Goal: Information Seeking & Learning: Learn about a topic

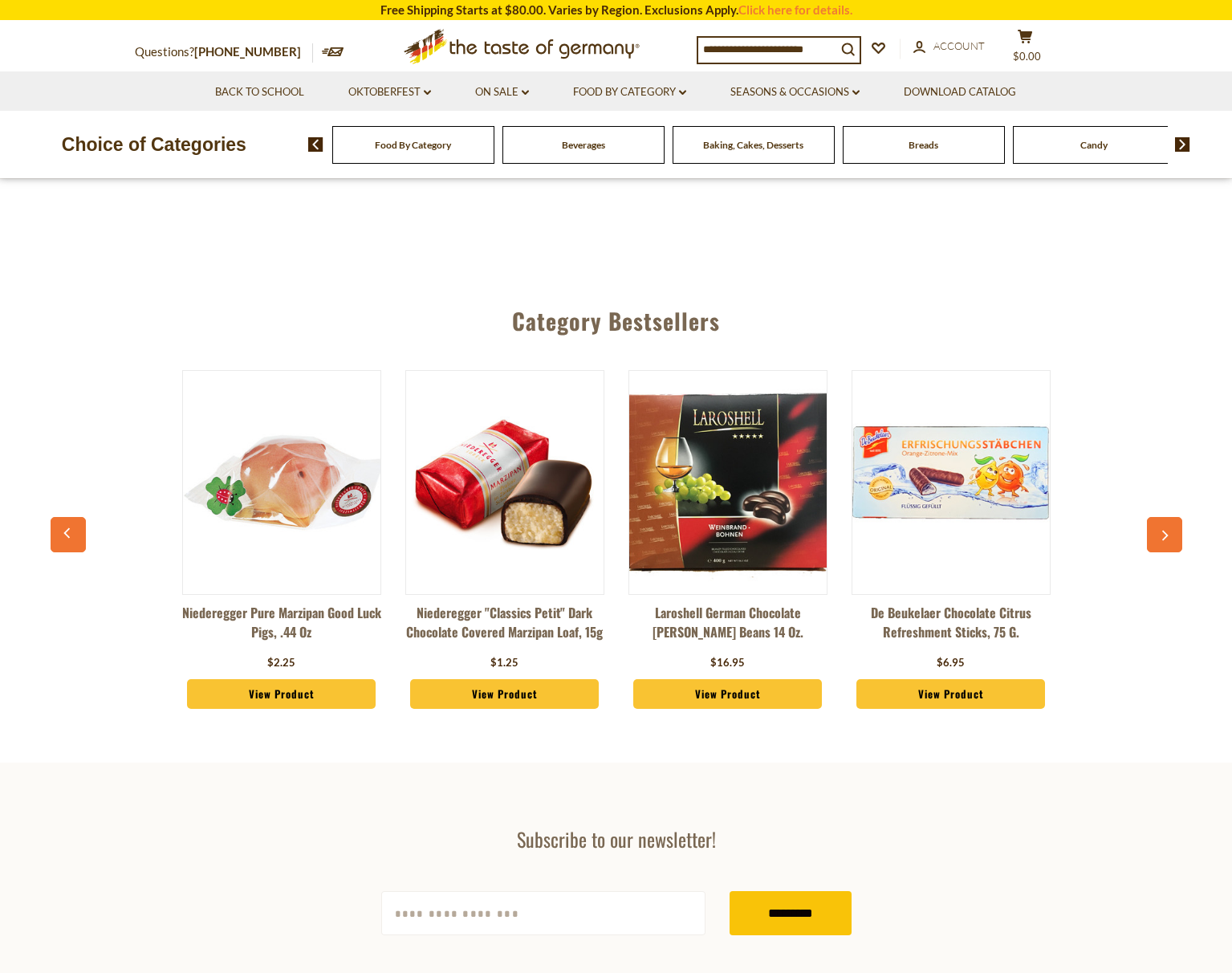
scroll to position [565, 0]
click at [1168, 540] on icon "button" at bounding box center [1164, 535] width 11 height 12
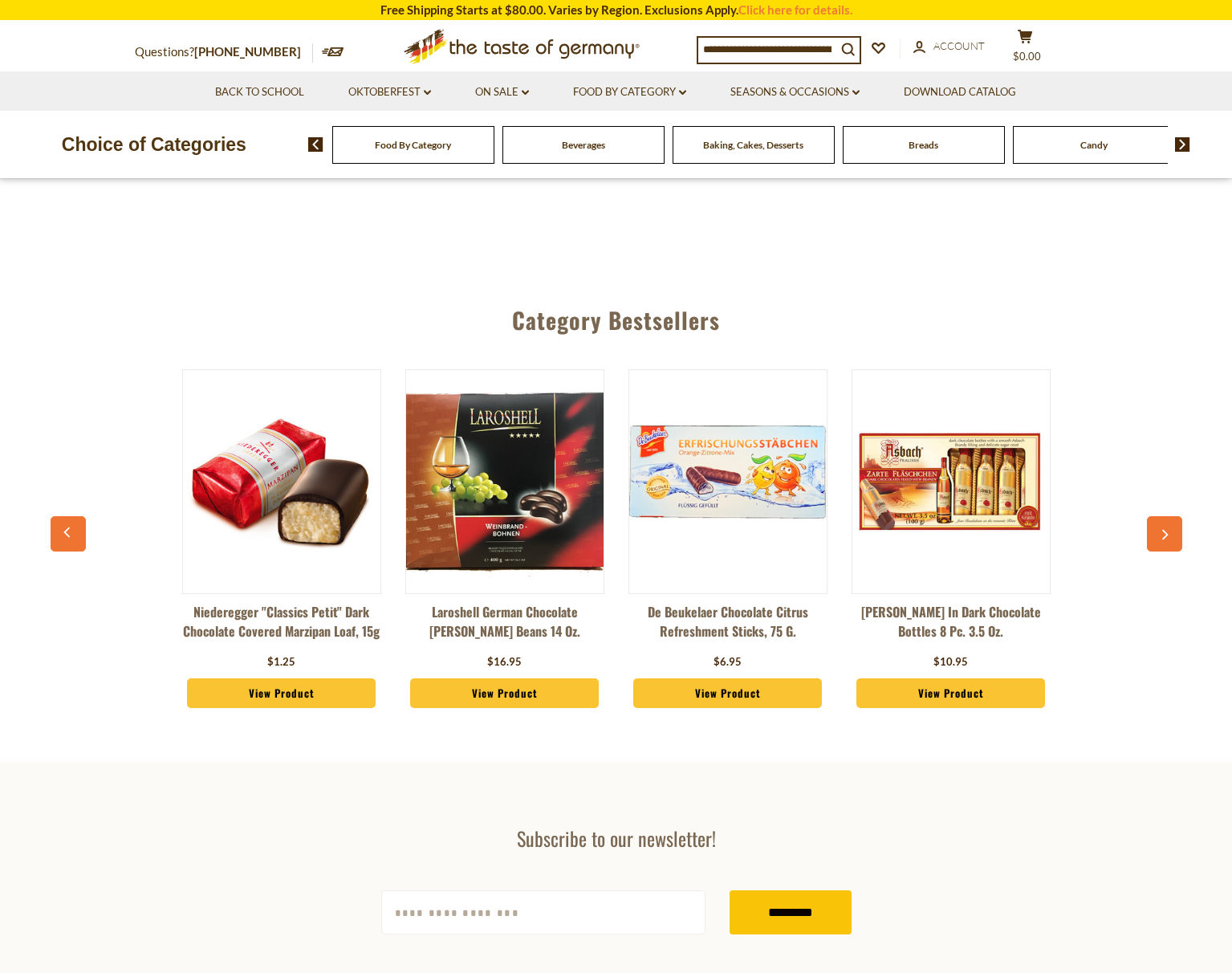
click at [1168, 540] on icon "button" at bounding box center [1164, 535] width 11 height 12
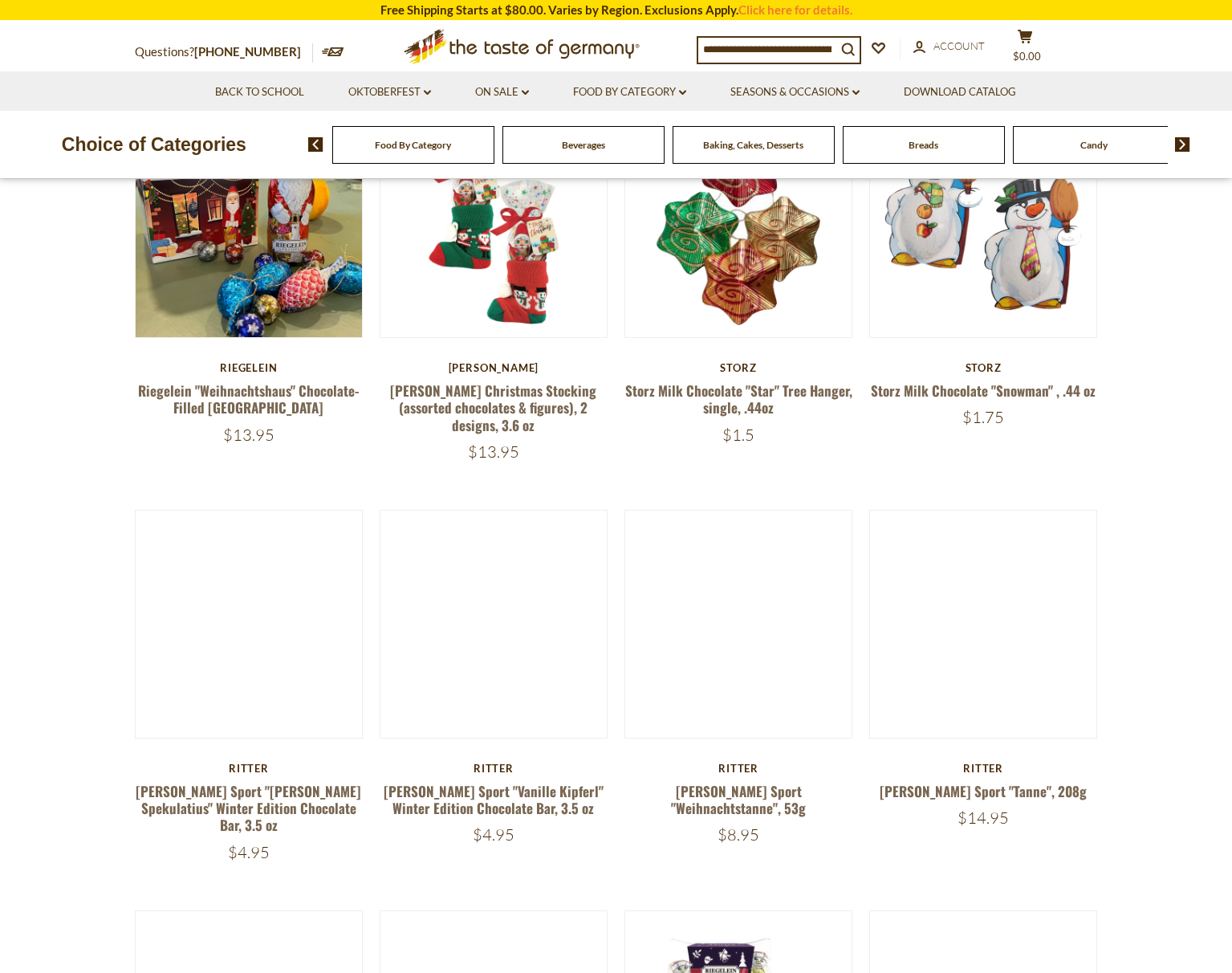
scroll to position [0, 446]
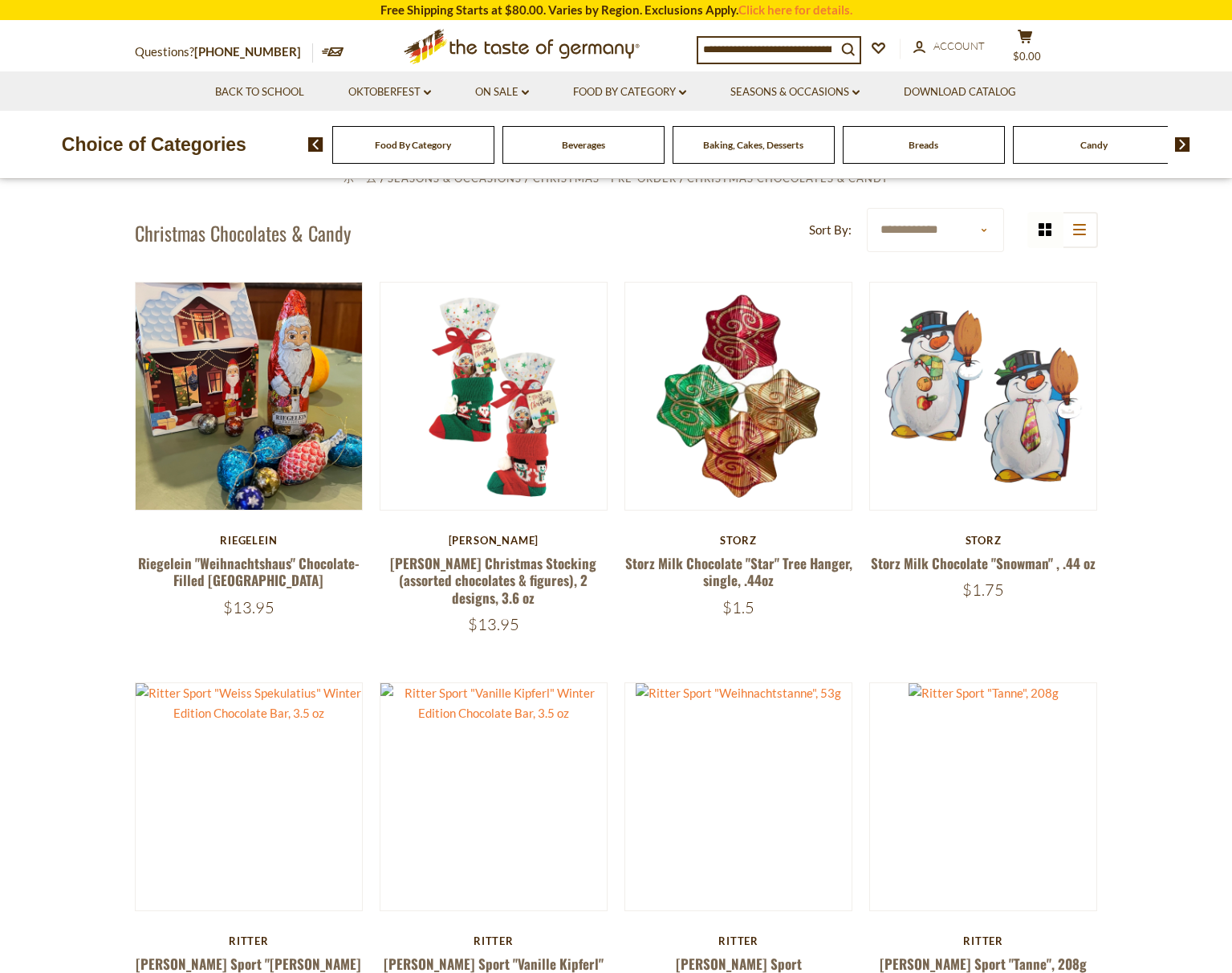
scroll to position [389, 0]
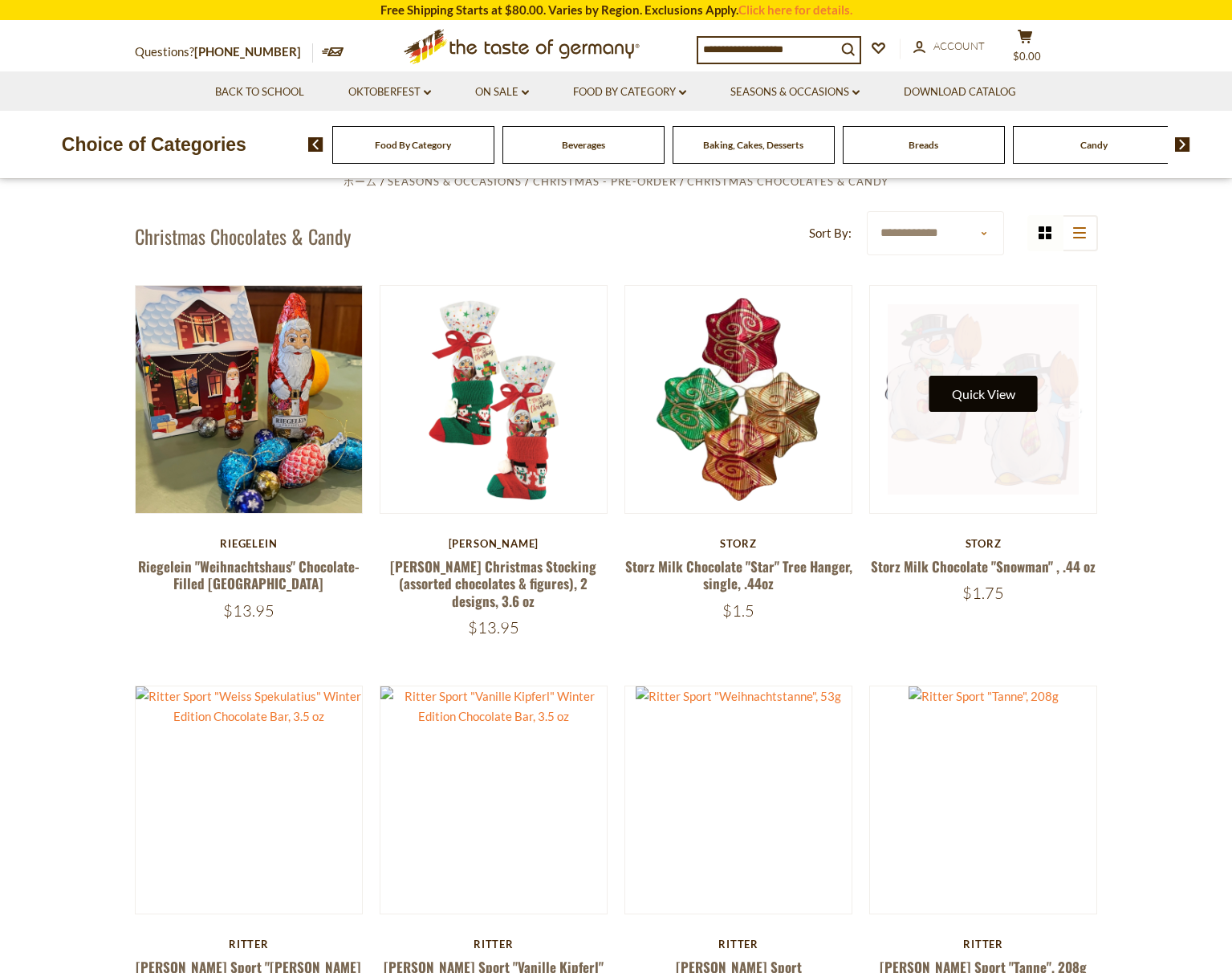
click at [1017, 393] on button "Quick View" at bounding box center [983, 393] width 108 height 36
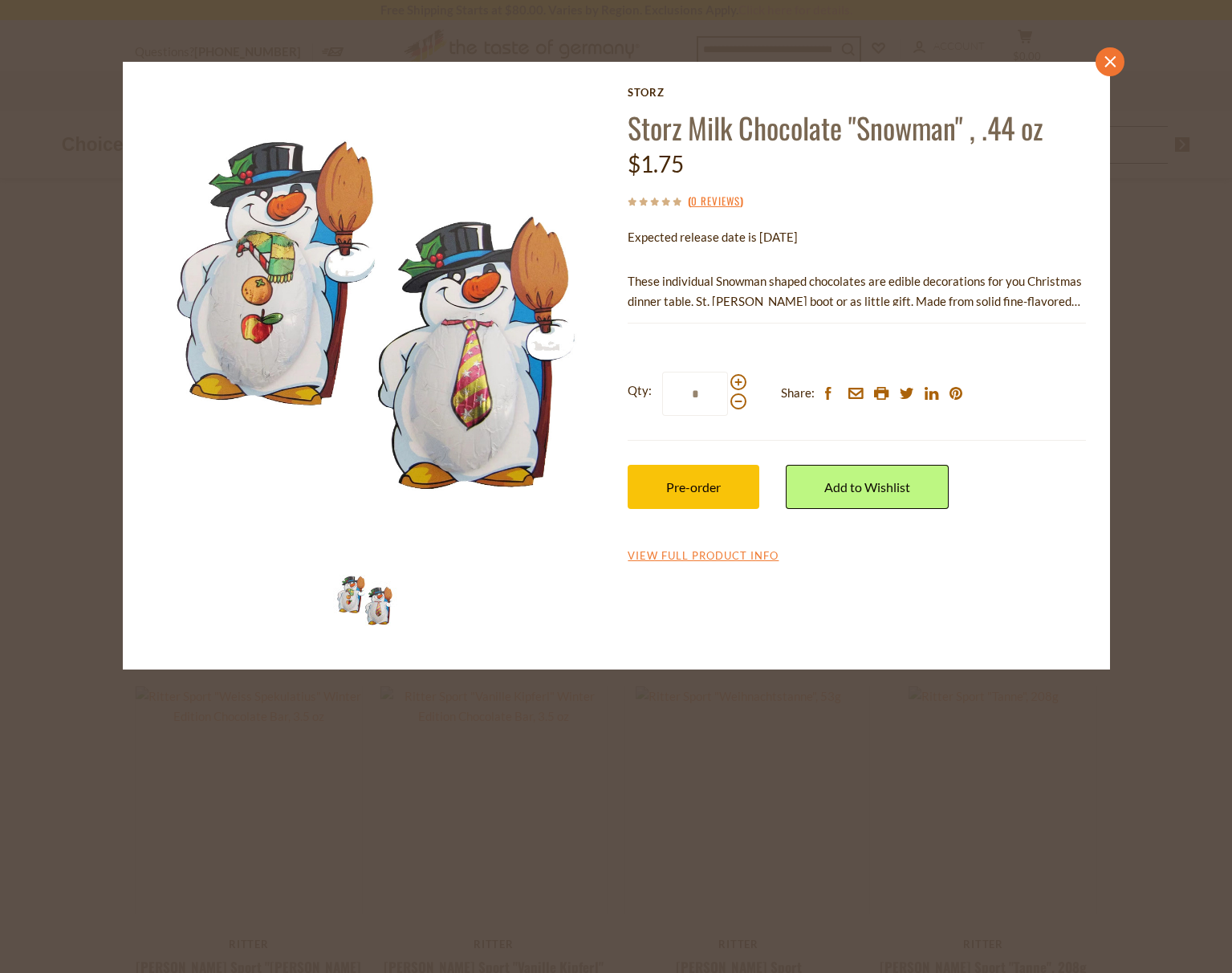
click at [1114, 61] on icon "close" at bounding box center [1110, 61] width 12 height 12
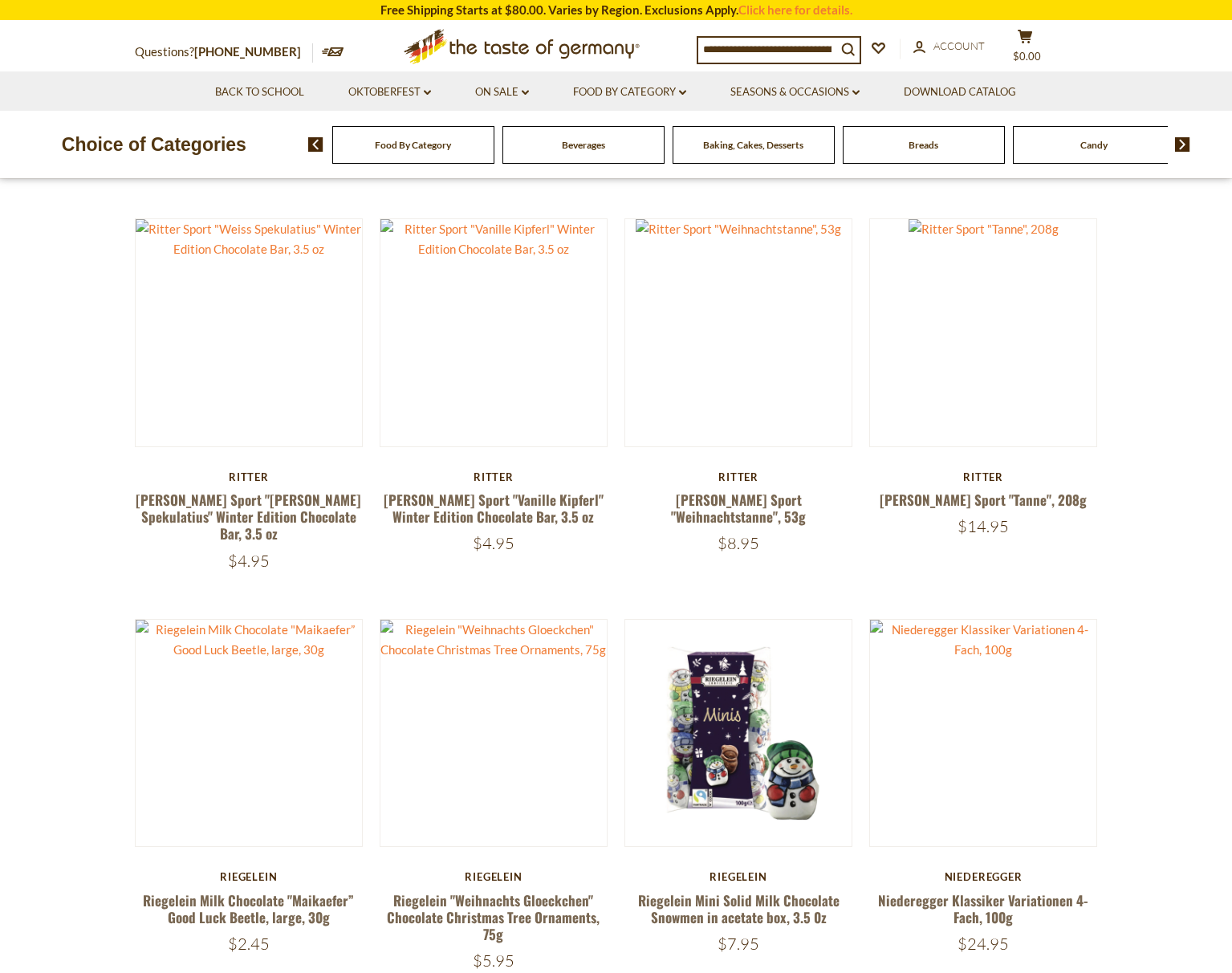
scroll to position [866, 0]
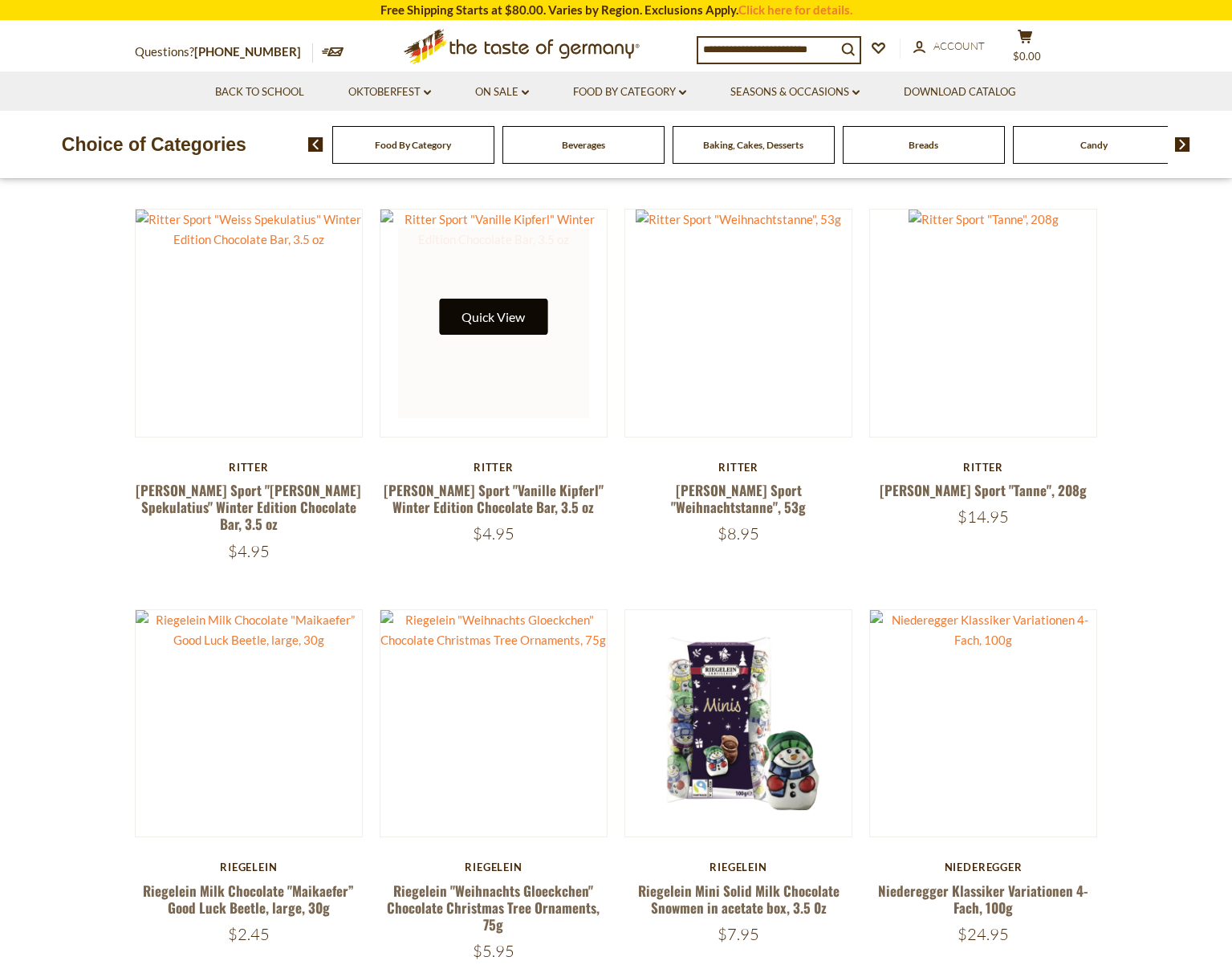
click at [482, 314] on button "Quick View" at bounding box center [493, 317] width 108 height 36
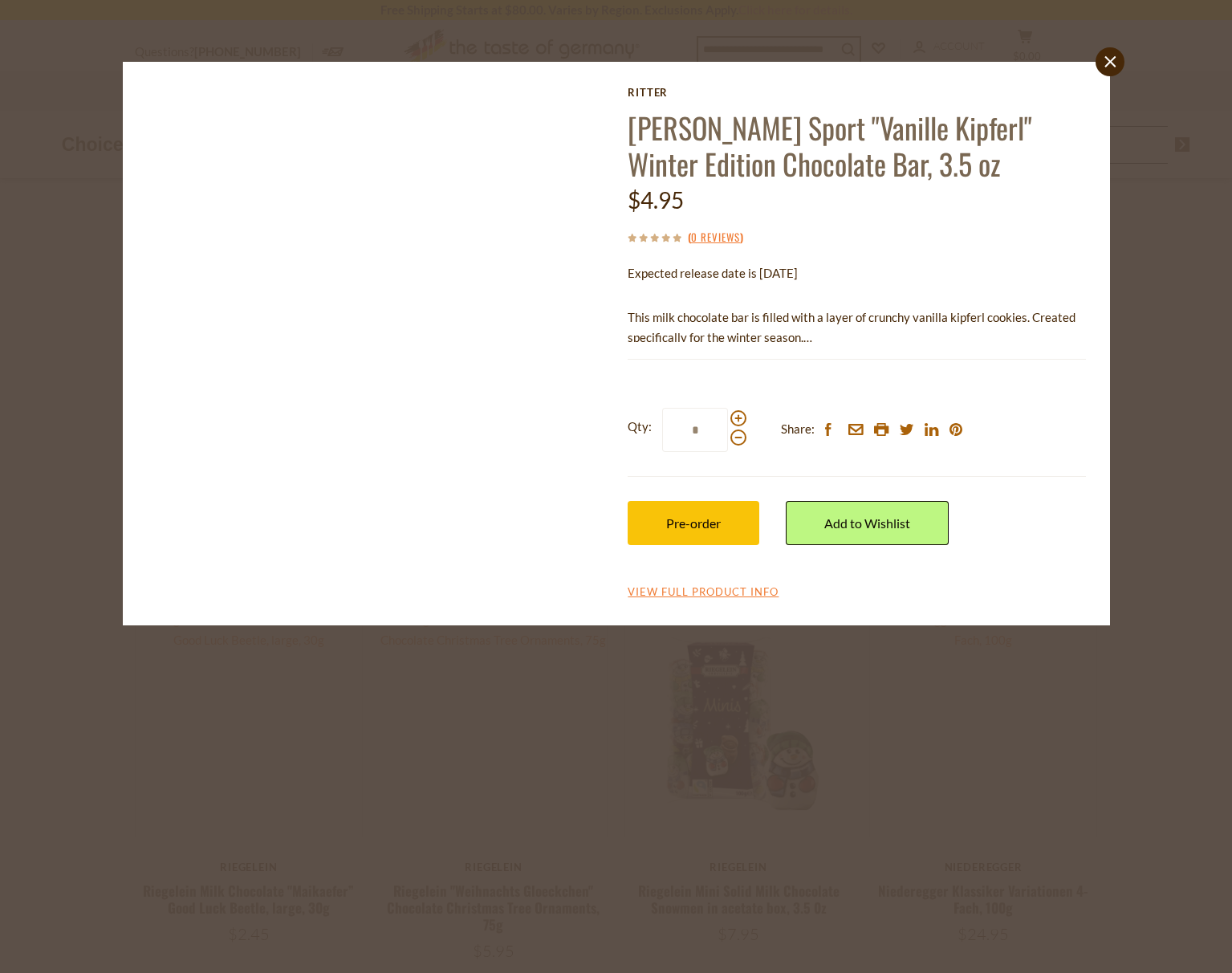
click at [298, 253] on div "Ritter Ritter Sport "Vanille Kipferl" Winter Edition Chocolate Bar, 3.5 oz $4.9…" at bounding box center [616, 343] width 963 height 515
click at [1110, 60] on icon at bounding box center [1110, 62] width 12 height 12
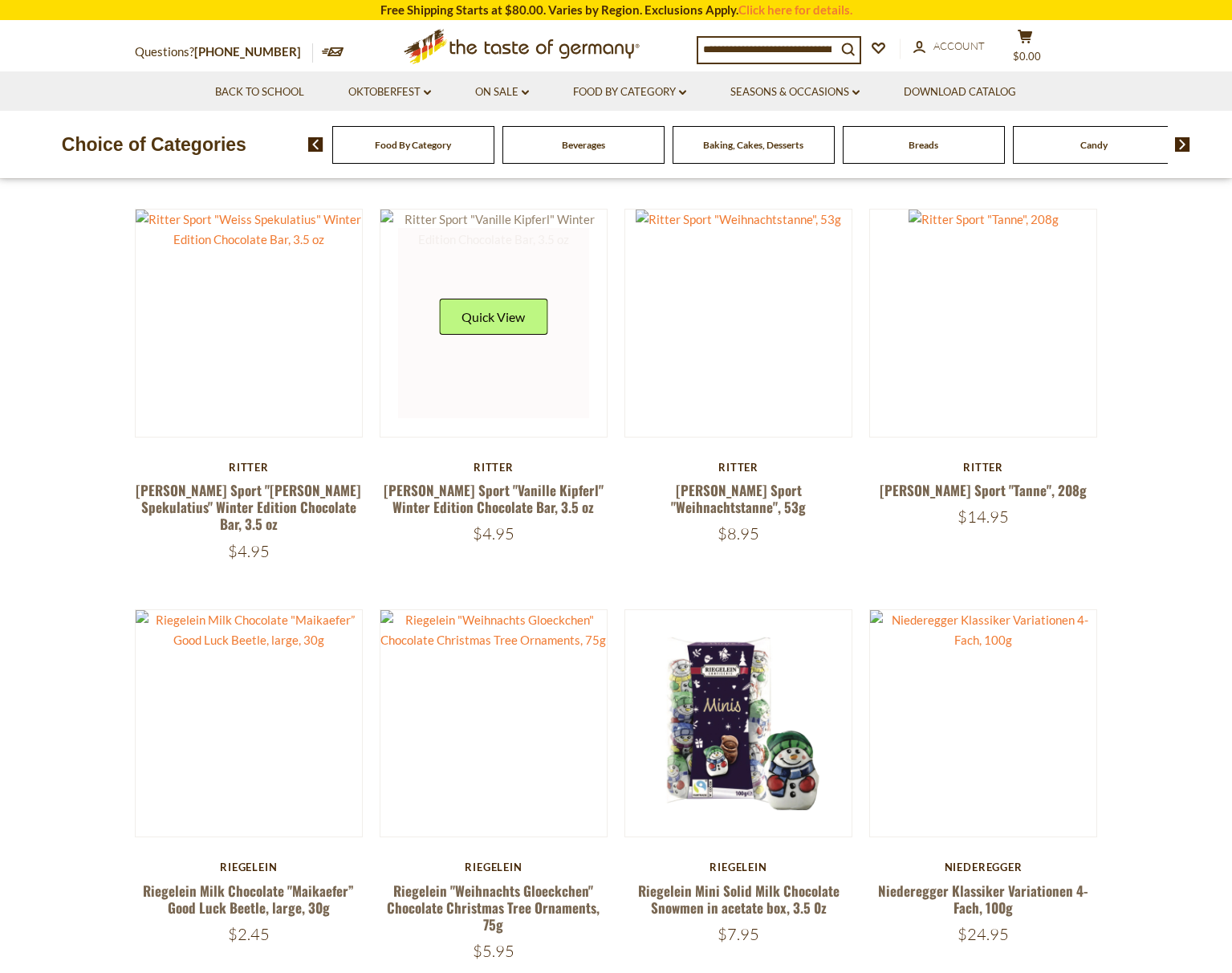
click at [389, 209] on img at bounding box center [494, 229] width 227 height 41
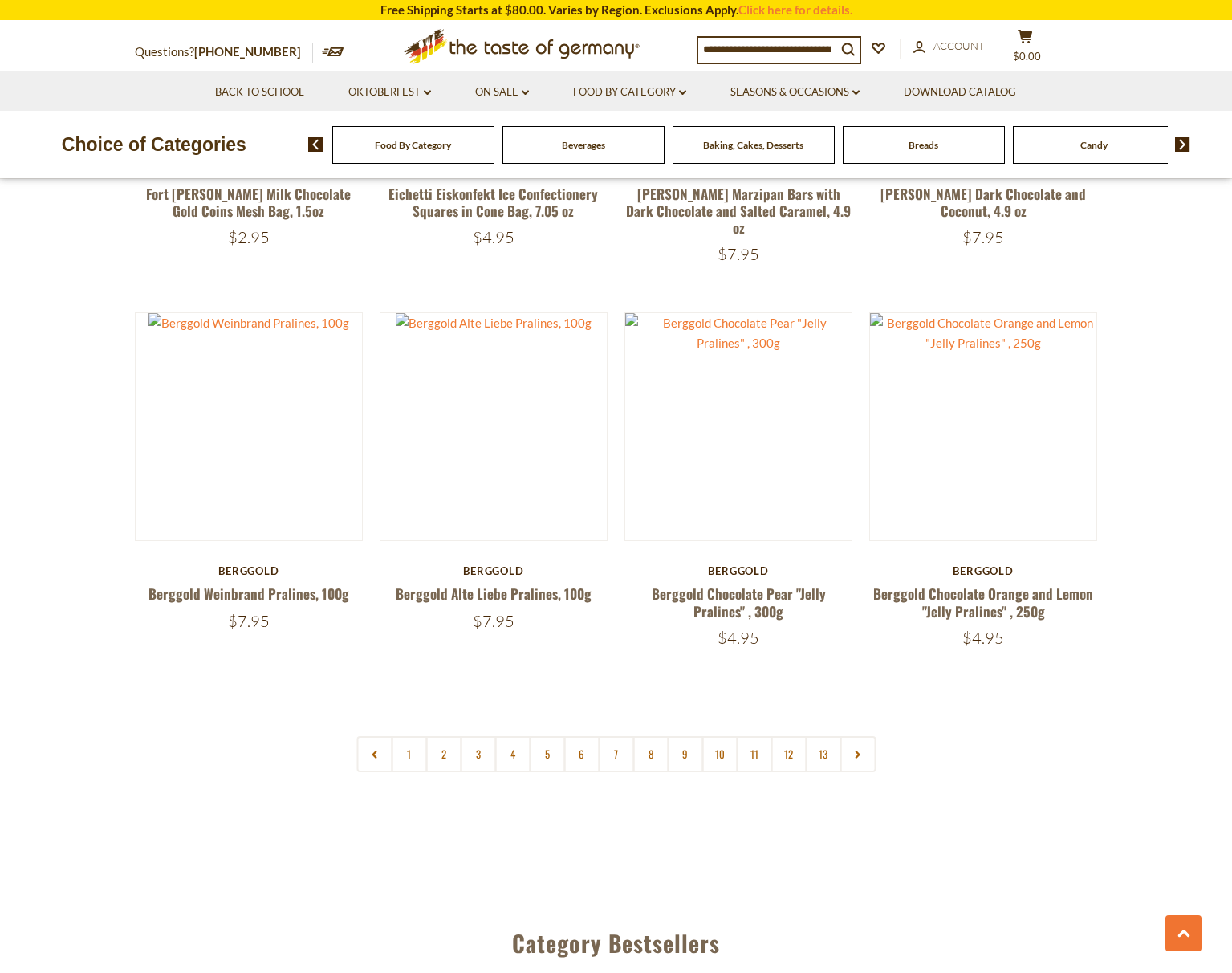
scroll to position [3514, 0]
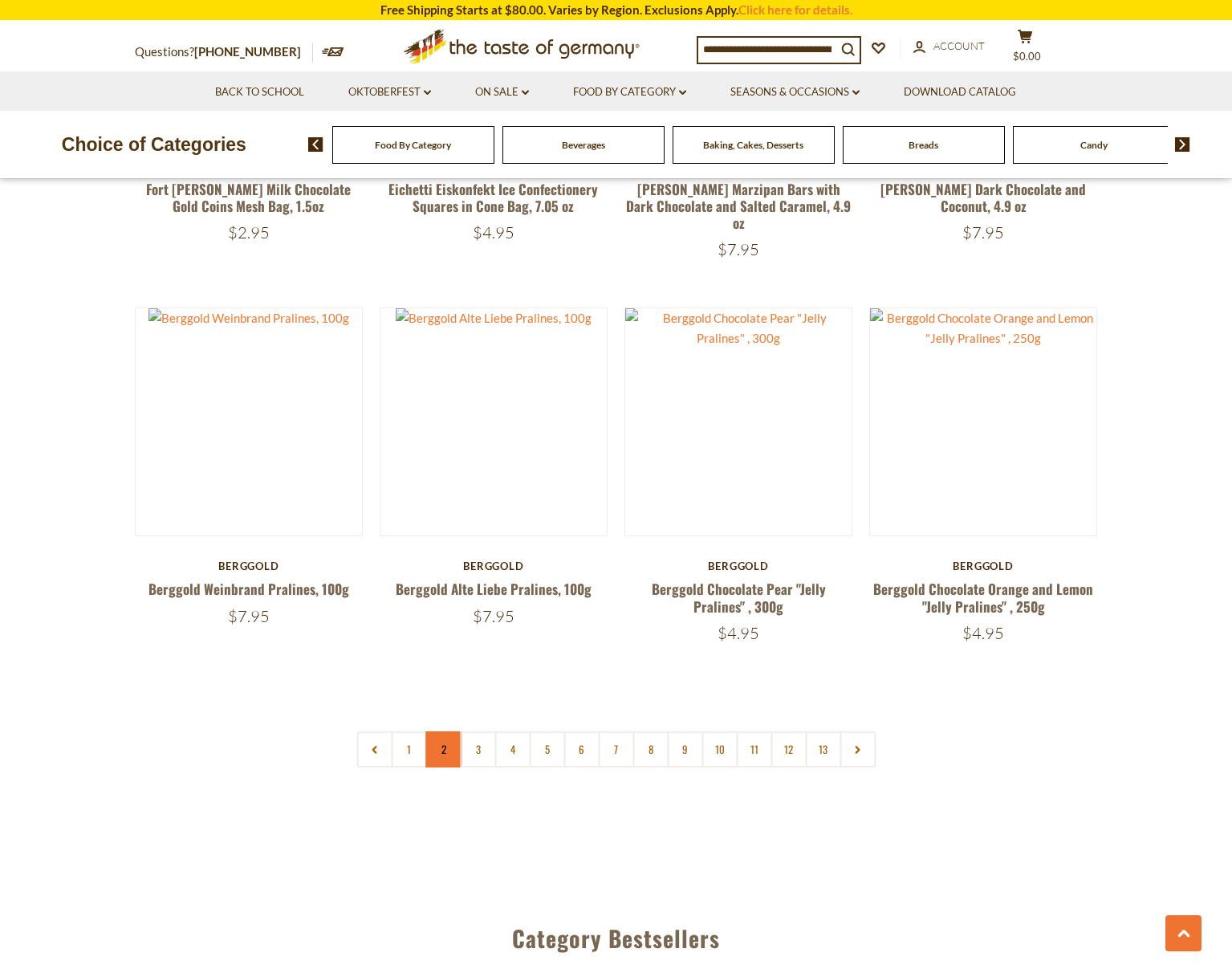
click at [446, 731] on link "2" at bounding box center [444, 749] width 36 height 36
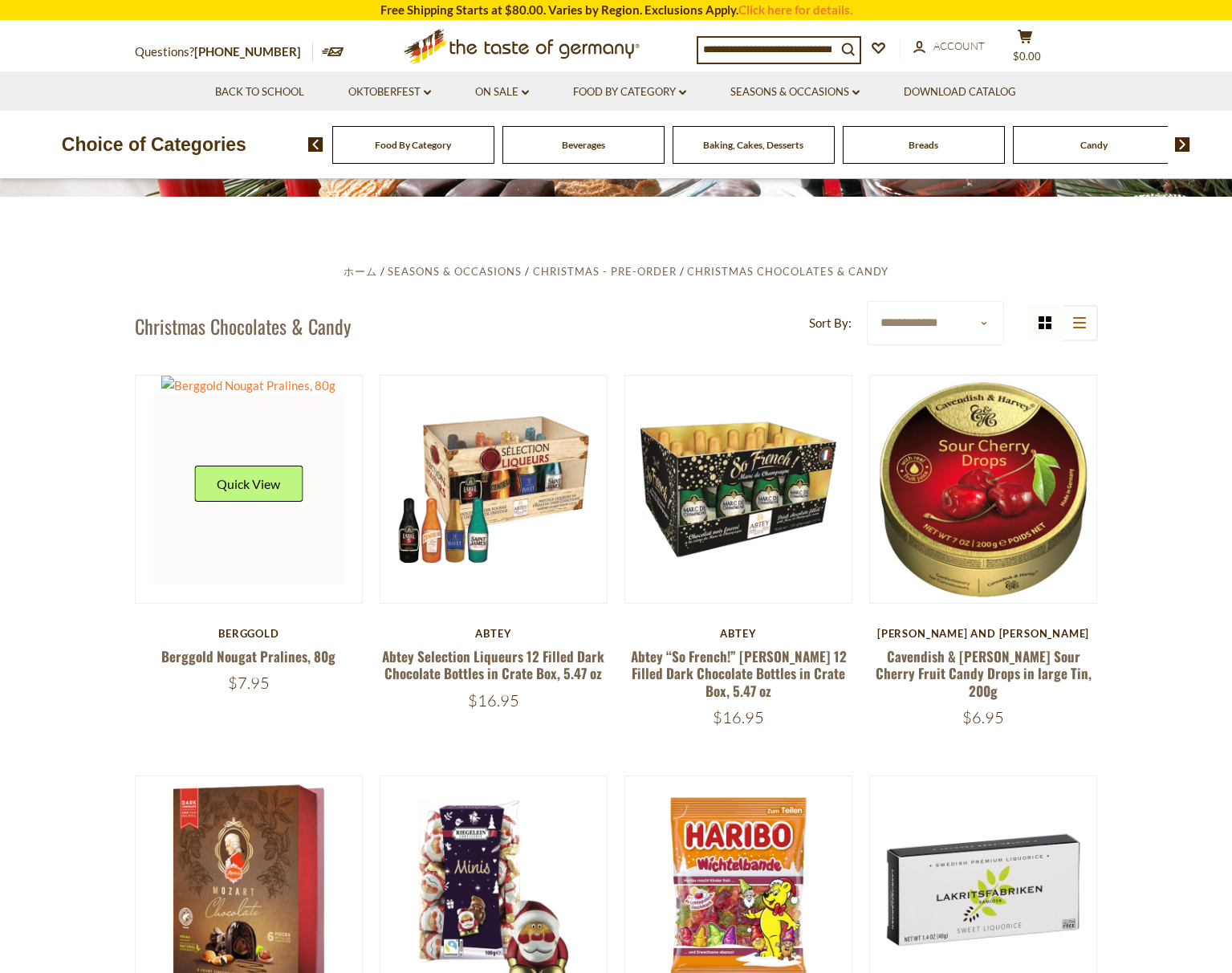
scroll to position [302, 0]
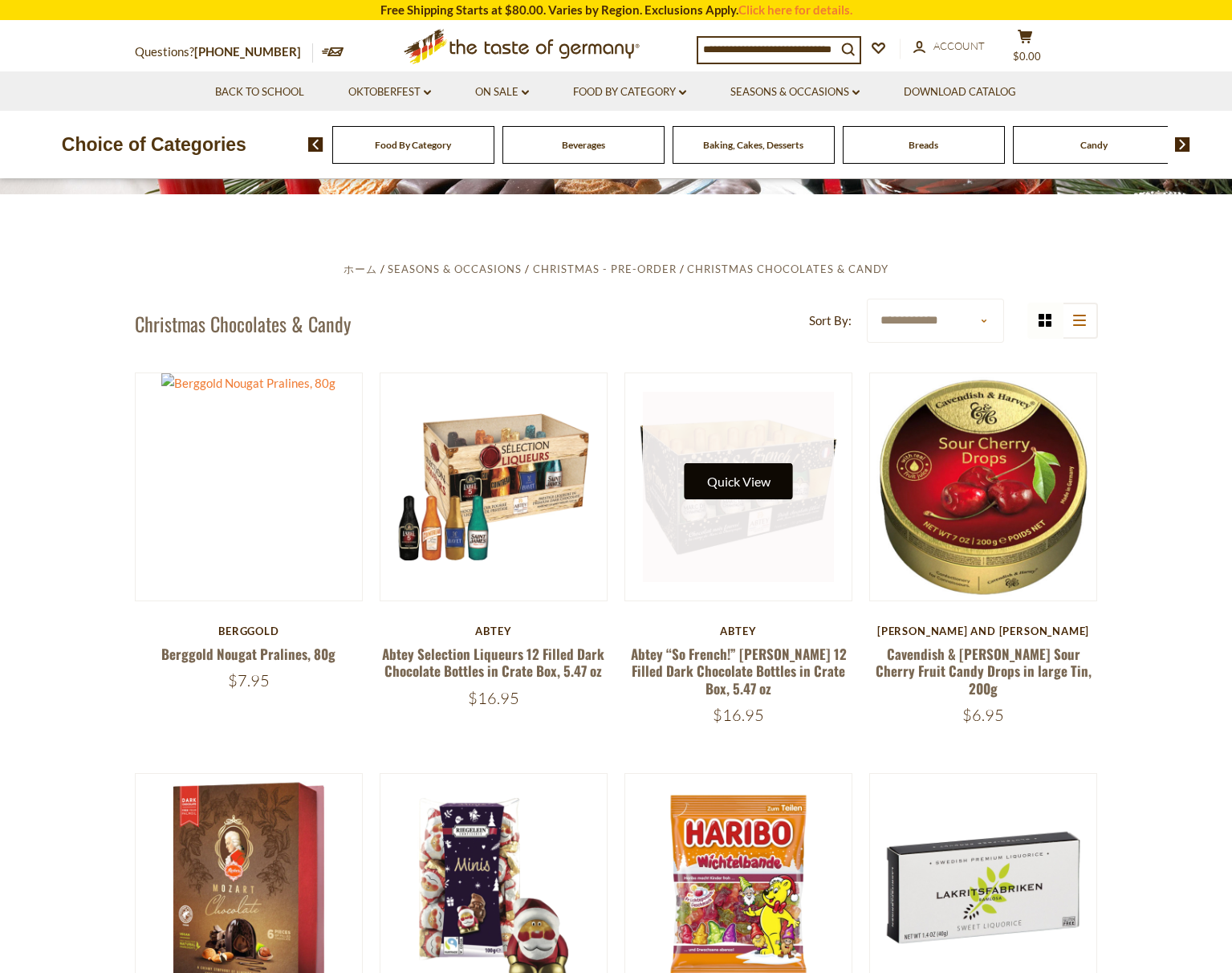
click at [752, 486] on button "Quick View" at bounding box center [738, 481] width 108 height 36
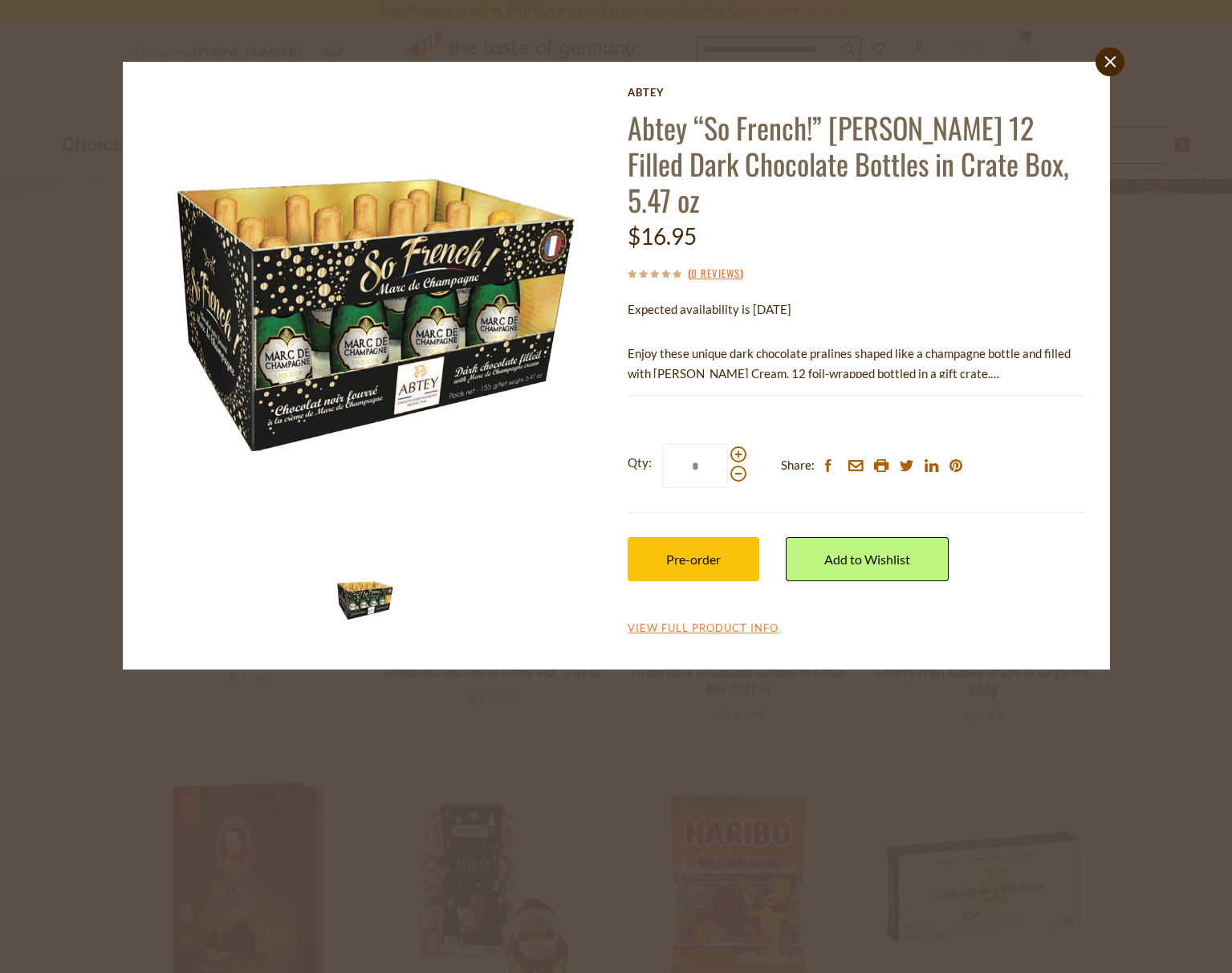
click at [1109, 59] on icon at bounding box center [1110, 62] width 12 height 12
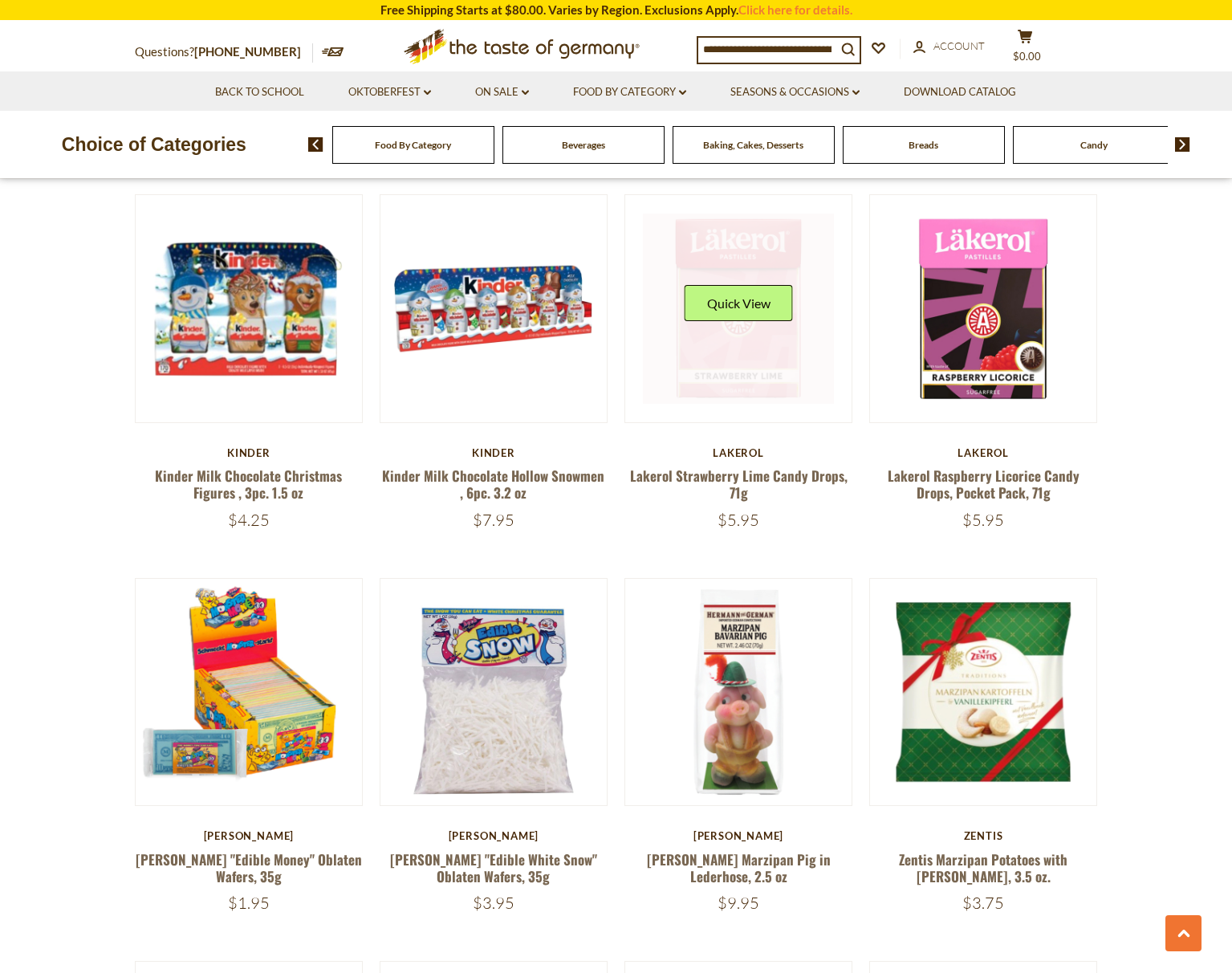
scroll to position [1692, 0]
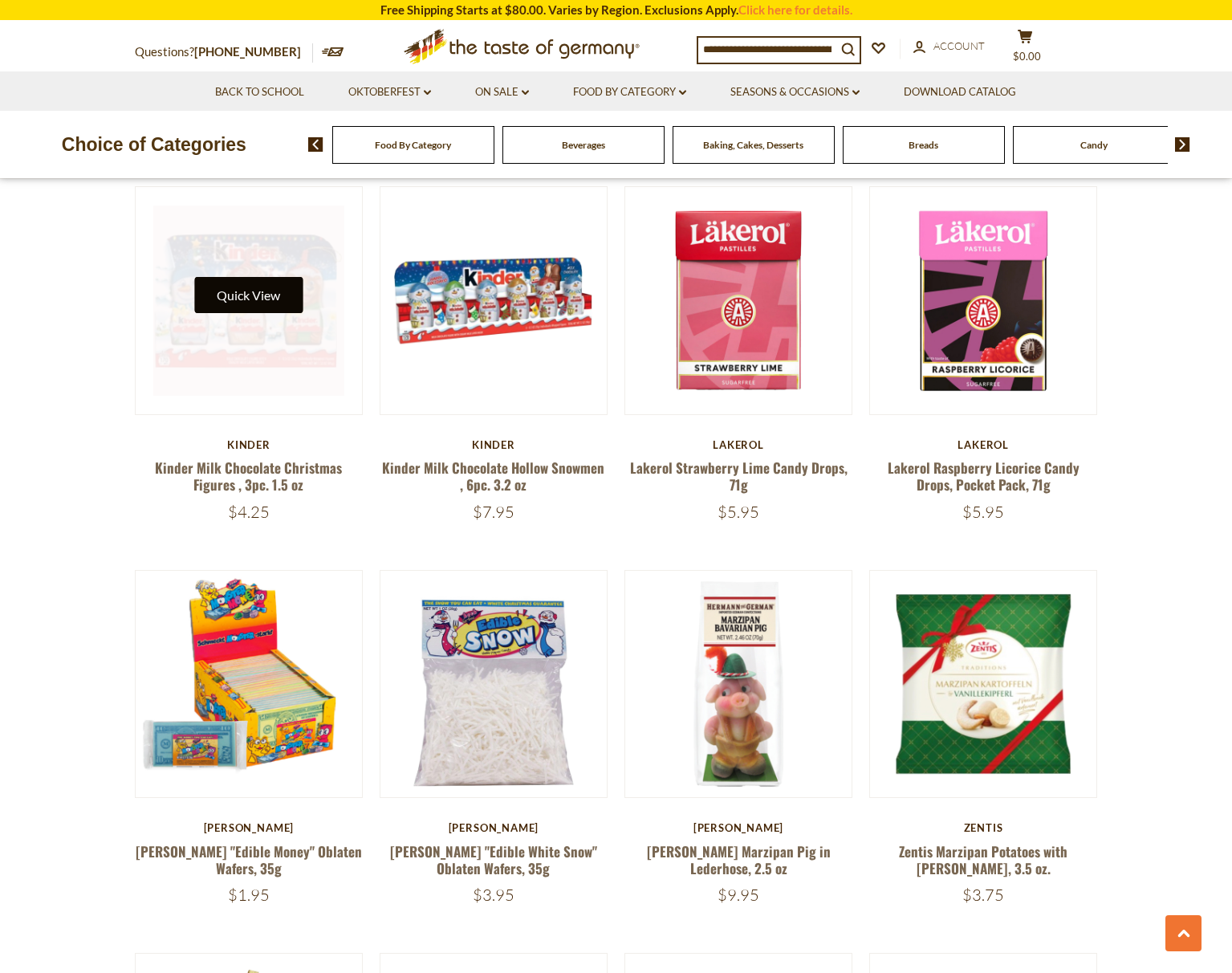
click at [265, 278] on button "Quick View" at bounding box center [248, 295] width 108 height 36
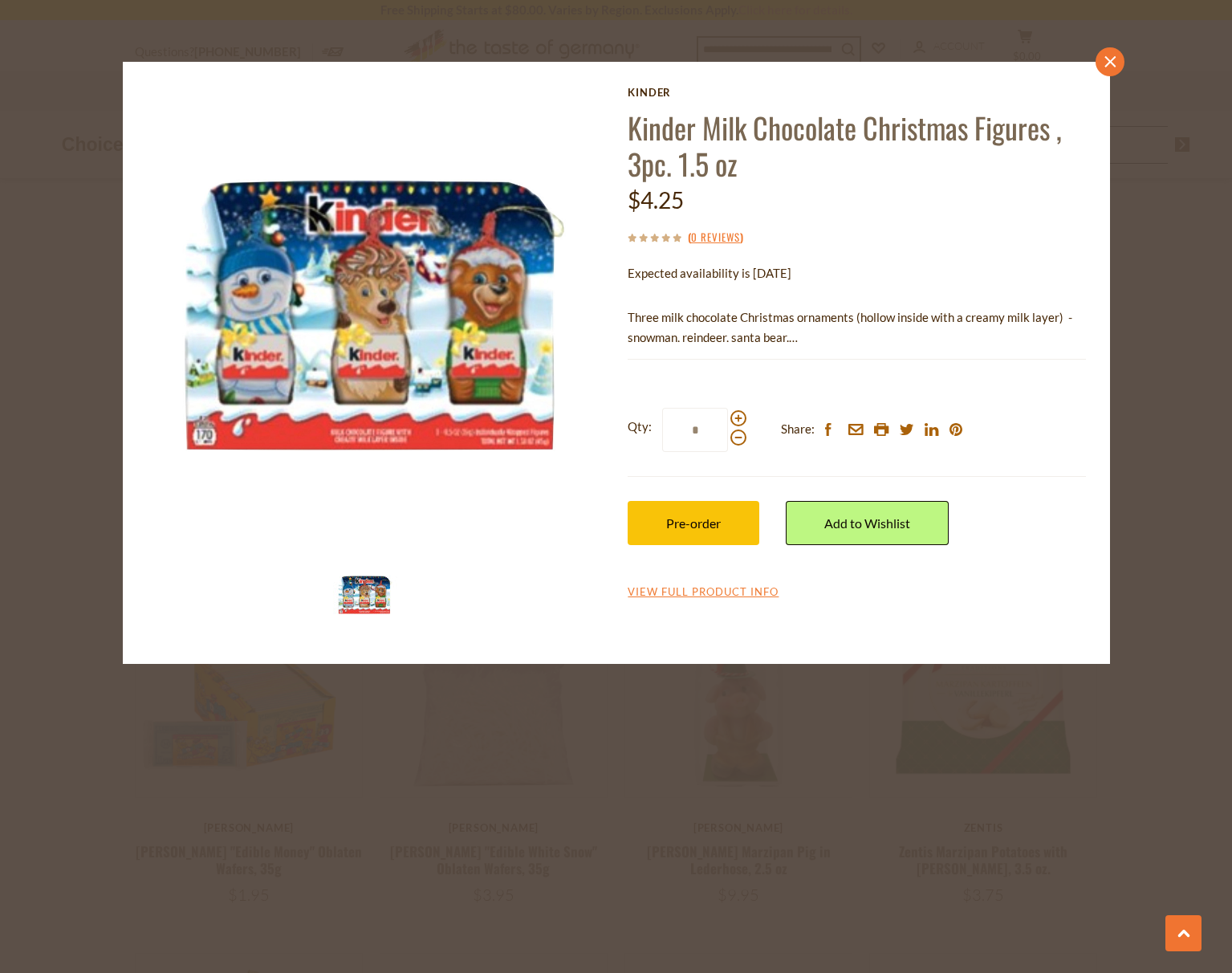
click at [1113, 61] on icon "close" at bounding box center [1110, 61] width 12 height 12
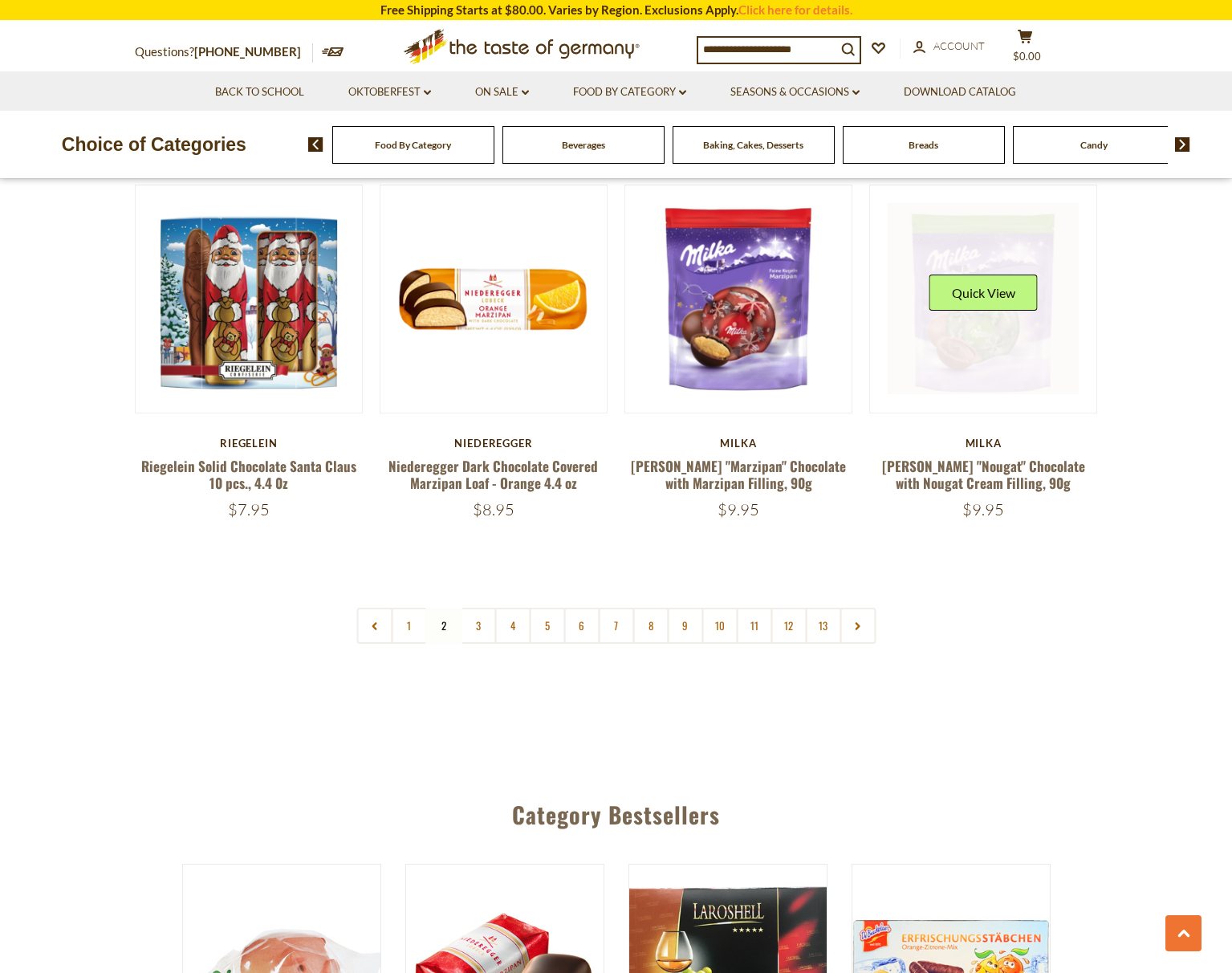
scroll to position [3689, 0]
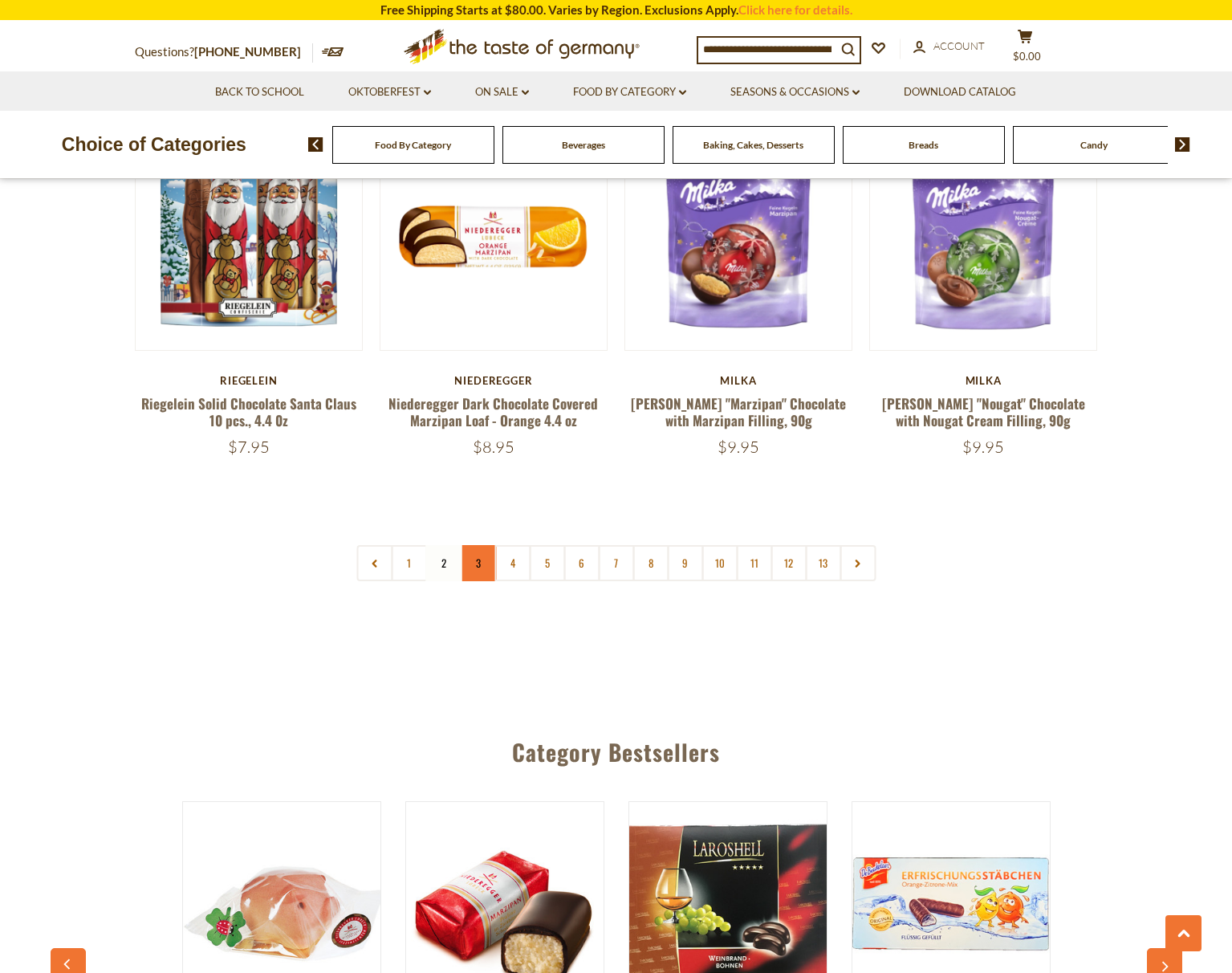
click at [479, 545] on link "3" at bounding box center [478, 563] width 36 height 36
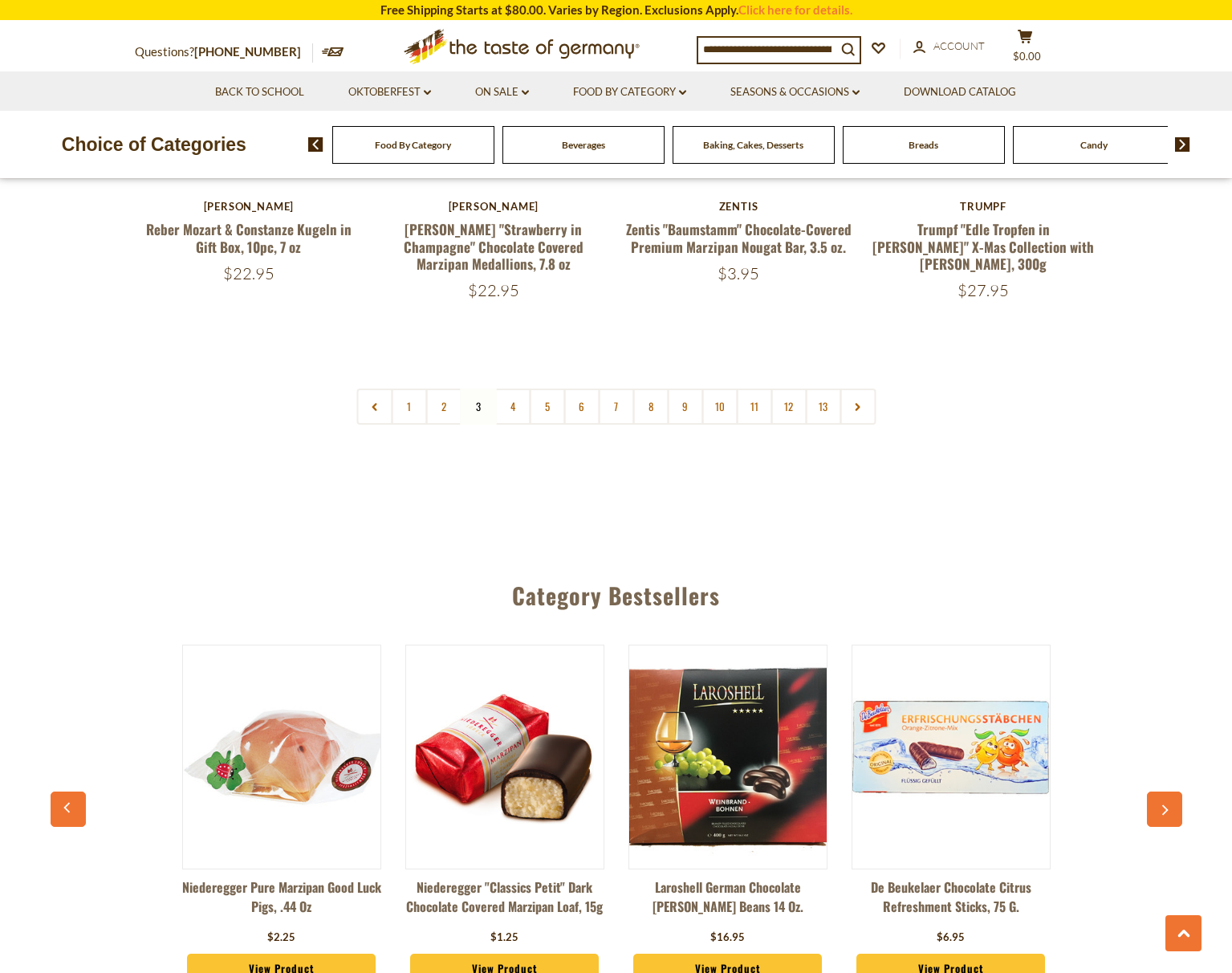
scroll to position [3919, 0]
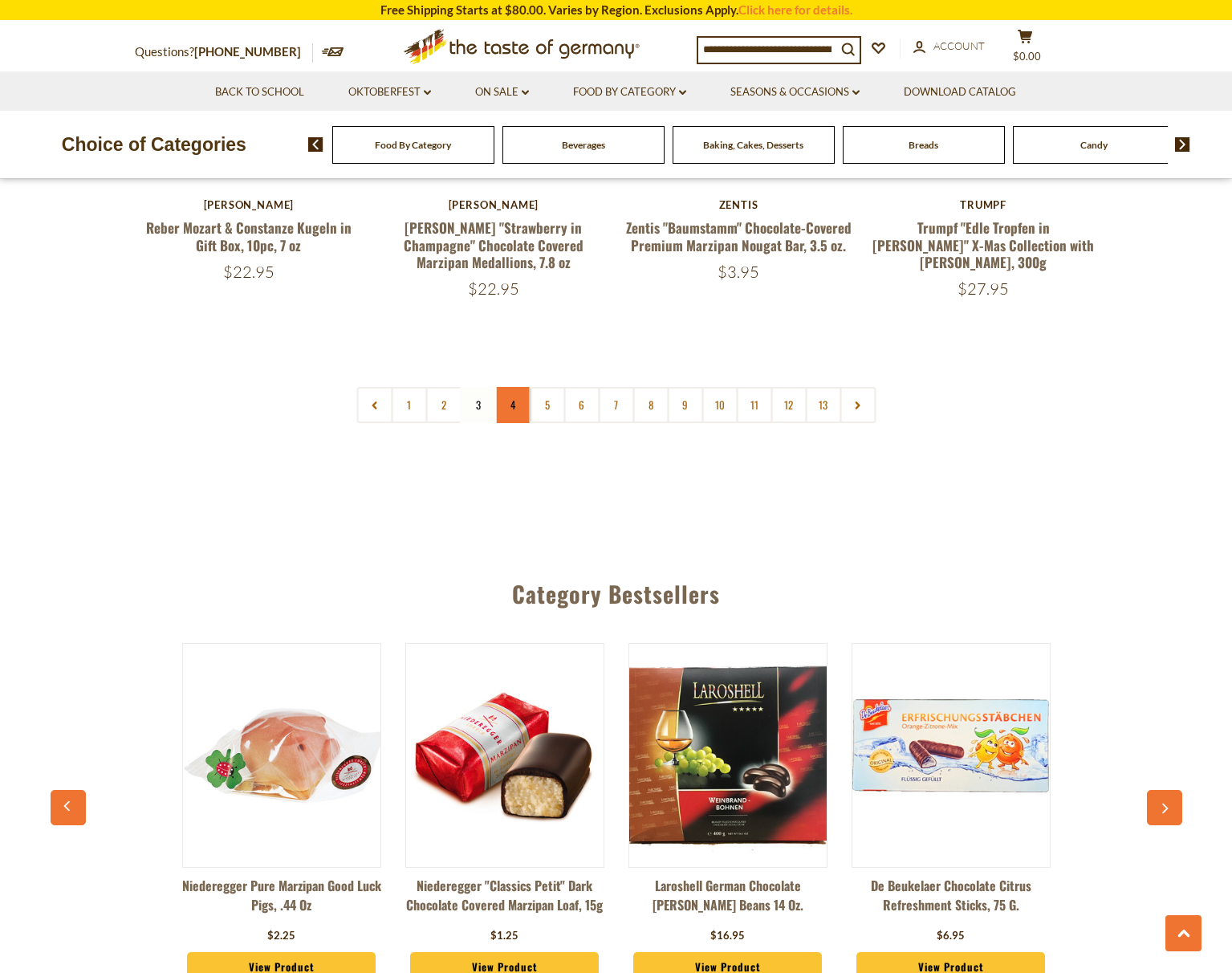
click at [520, 387] on link "4" at bounding box center [513, 405] width 36 height 36
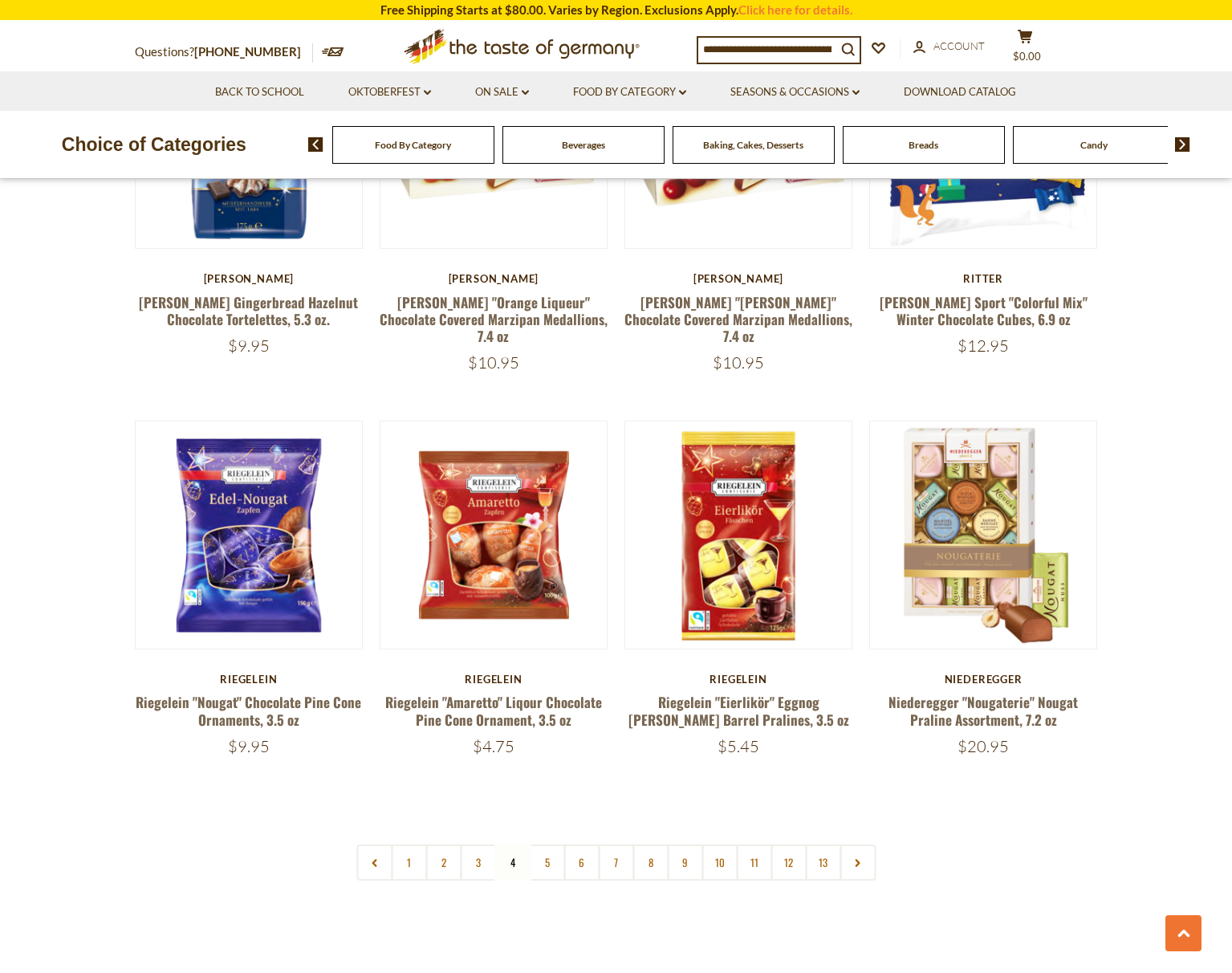
scroll to position [3407, 0]
